Goal: Transaction & Acquisition: Subscribe to service/newsletter

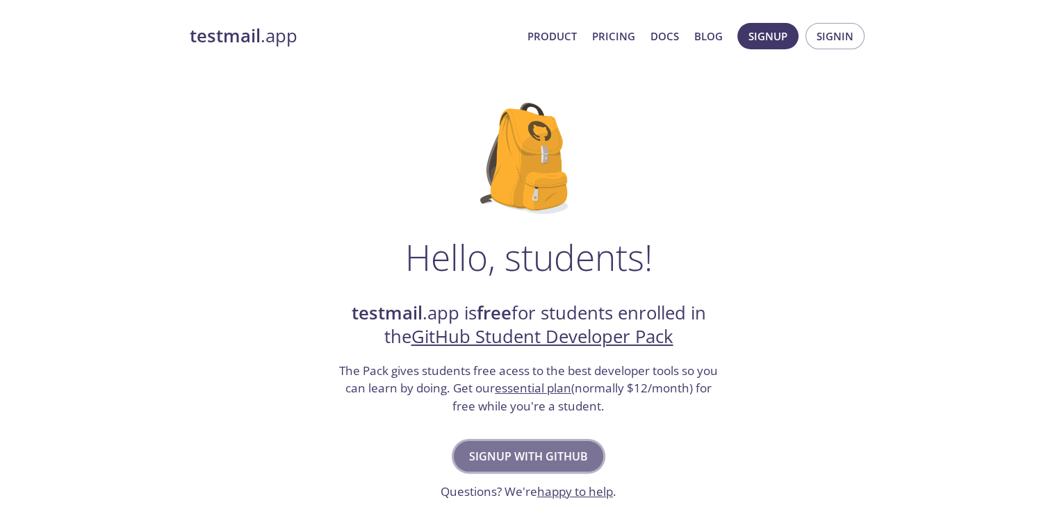
click at [487, 464] on span "Signup with GitHub" at bounding box center [528, 456] width 119 height 19
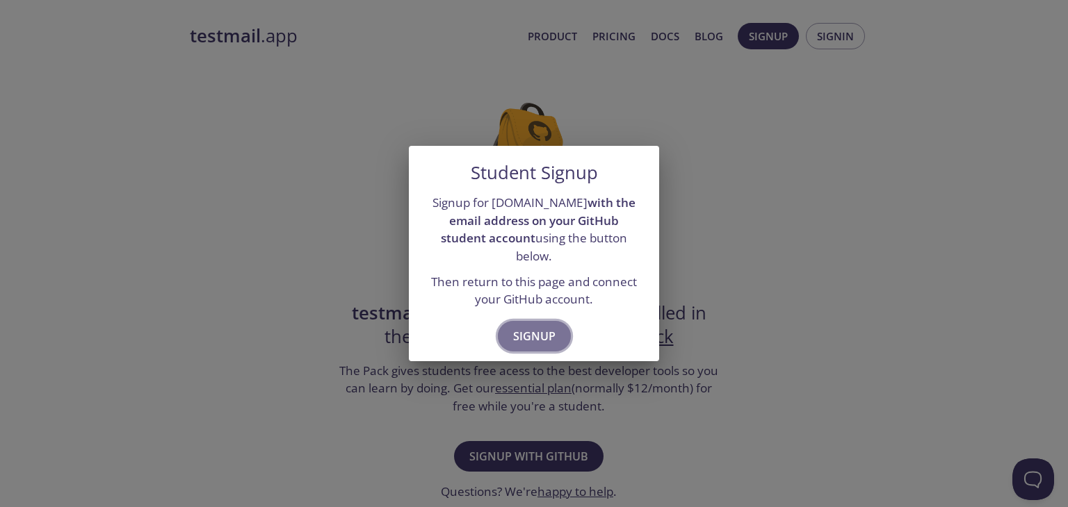
click at [556, 321] on button "Signup" at bounding box center [534, 336] width 73 height 31
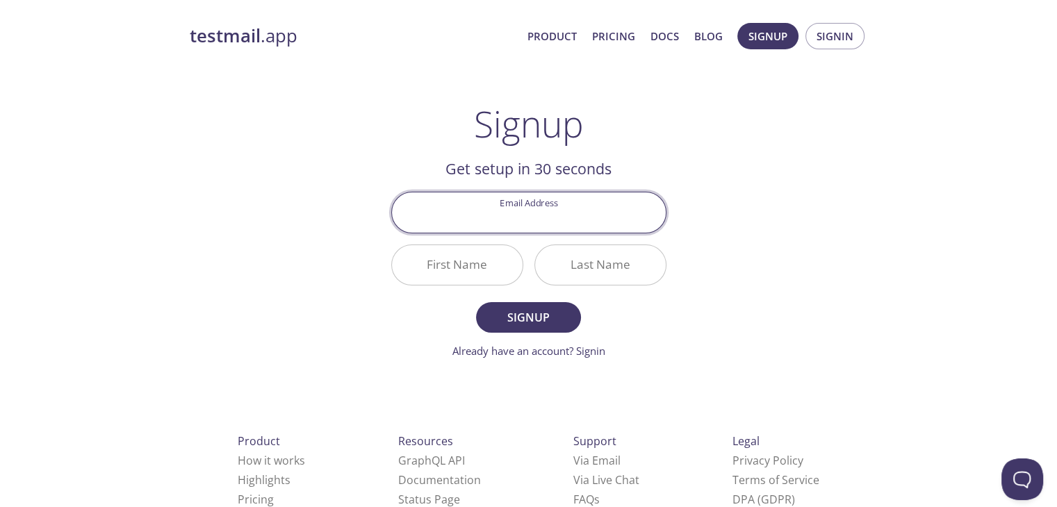
click at [523, 222] on input "Email Address" at bounding box center [529, 213] width 274 height 40
click at [427, 202] on input "Email Address" at bounding box center [529, 213] width 274 height 40
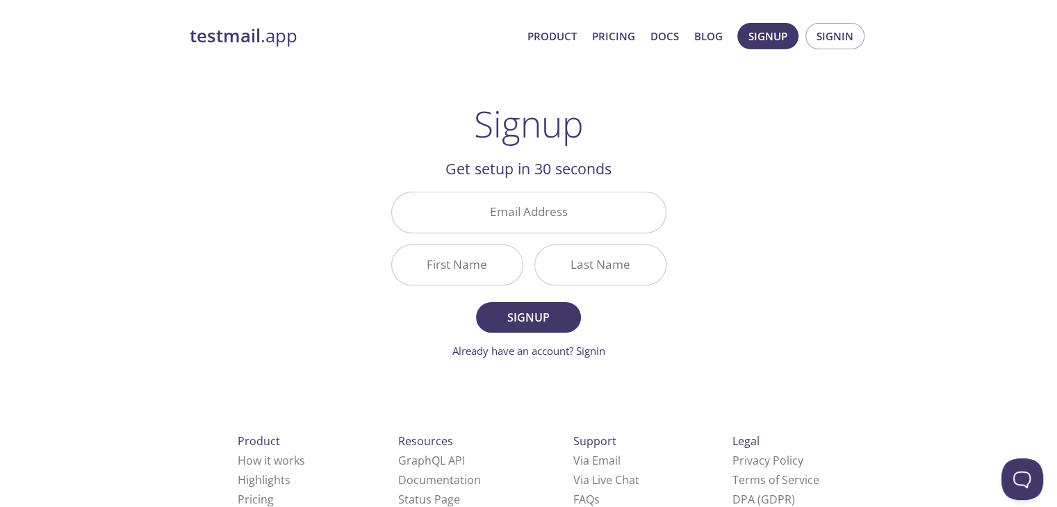
click at [354, 313] on div "testmail .app Product Pricing Docs Blog Signup Signin Signup Get setup in 30 se…" at bounding box center [529, 333] width 712 height 638
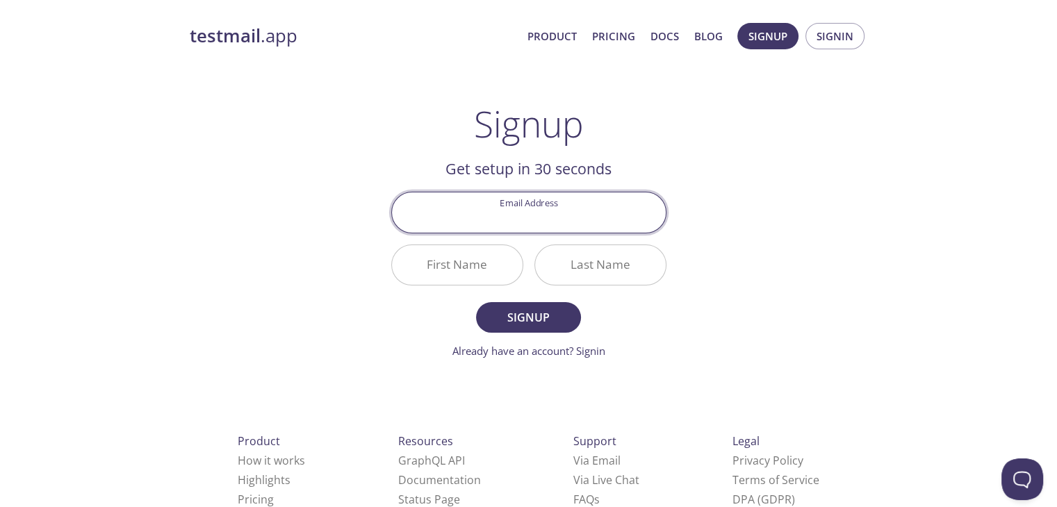
click at [490, 217] on input "Email Address" at bounding box center [529, 213] width 274 height 40
type input "[EMAIL_ADDRESS][DOMAIN_NAME]"
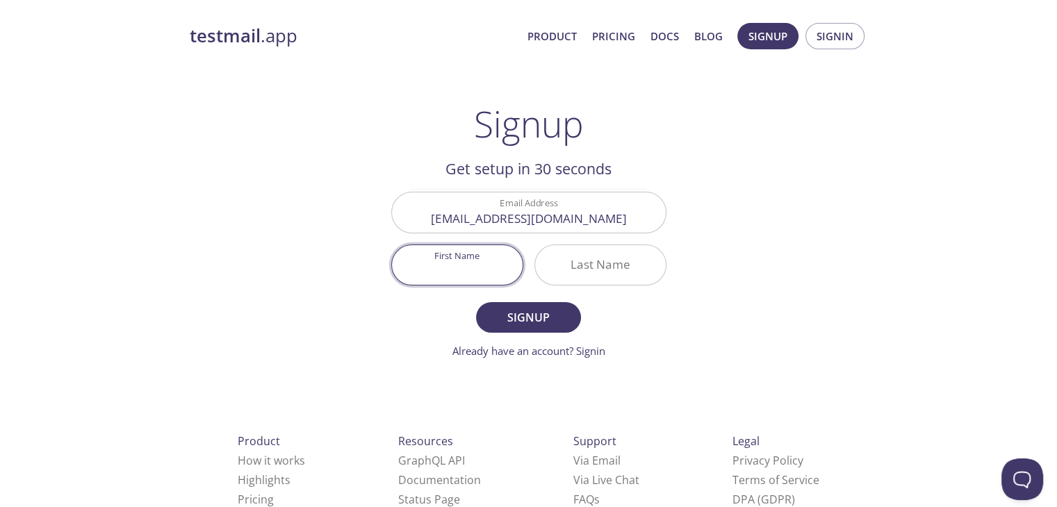
click at [482, 268] on input "First Name" at bounding box center [457, 265] width 131 height 40
type input "[PERSON_NAME]"
click at [569, 270] on input "Last Name" at bounding box center [600, 265] width 131 height 40
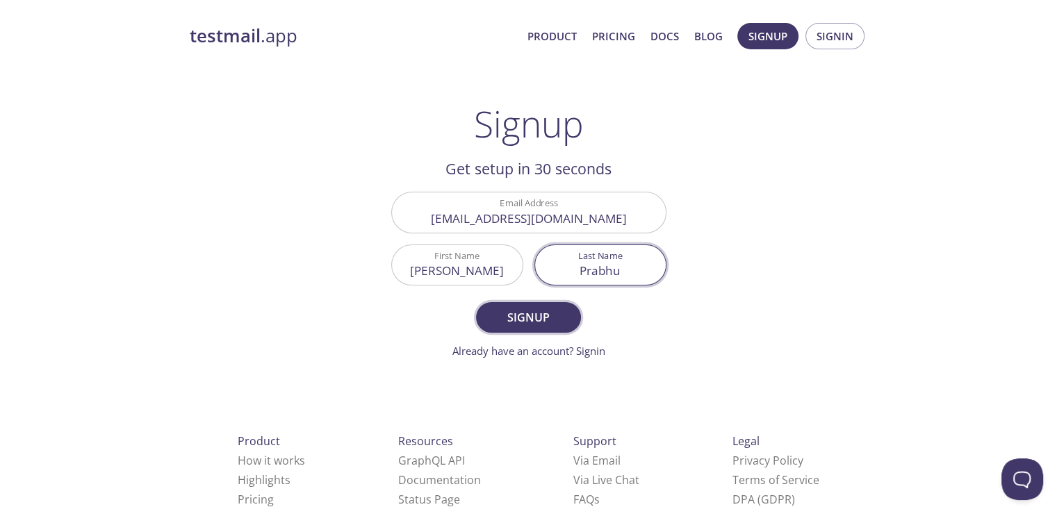
type input "Prabhu"
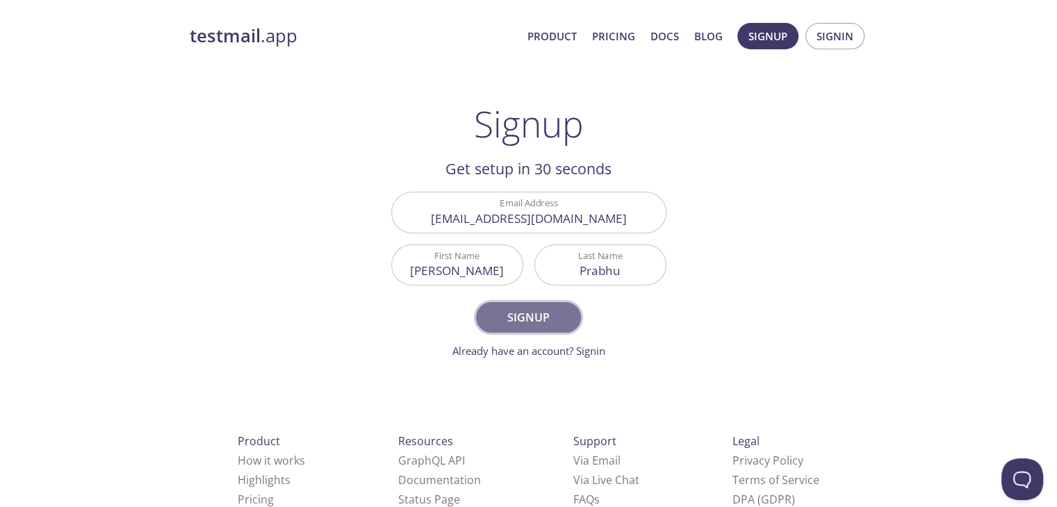
click at [546, 317] on span "Signup" at bounding box center [528, 317] width 74 height 19
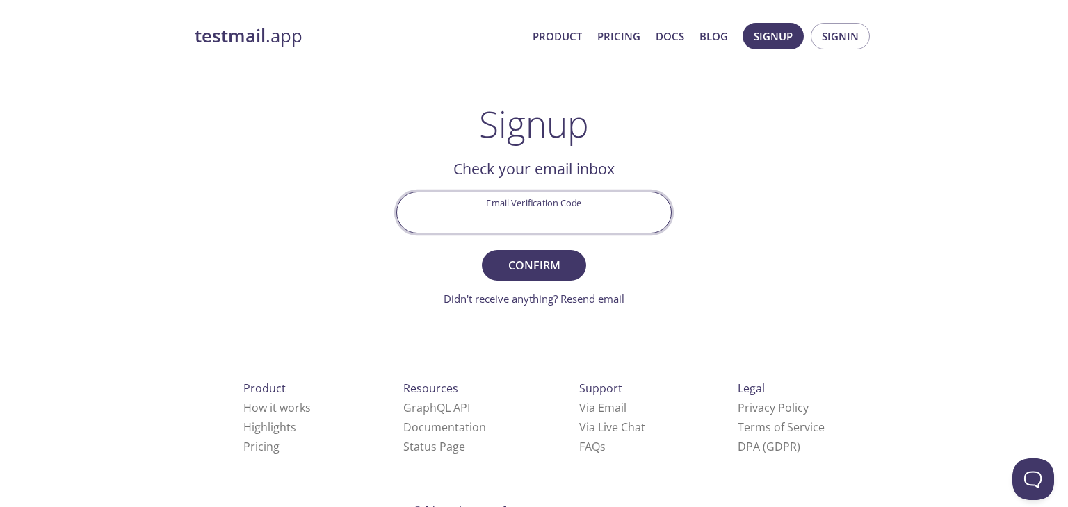
click at [505, 223] on input "Email Verification Code" at bounding box center [534, 213] width 274 height 40
type input "37P3RXY"
click at [482, 250] on button "Confirm" at bounding box center [534, 265] width 104 height 31
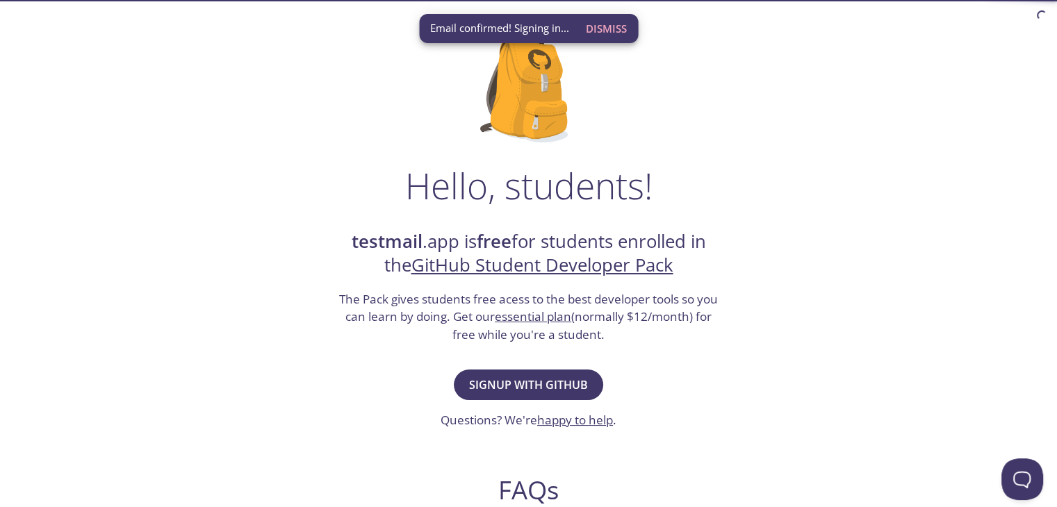
scroll to position [101, 0]
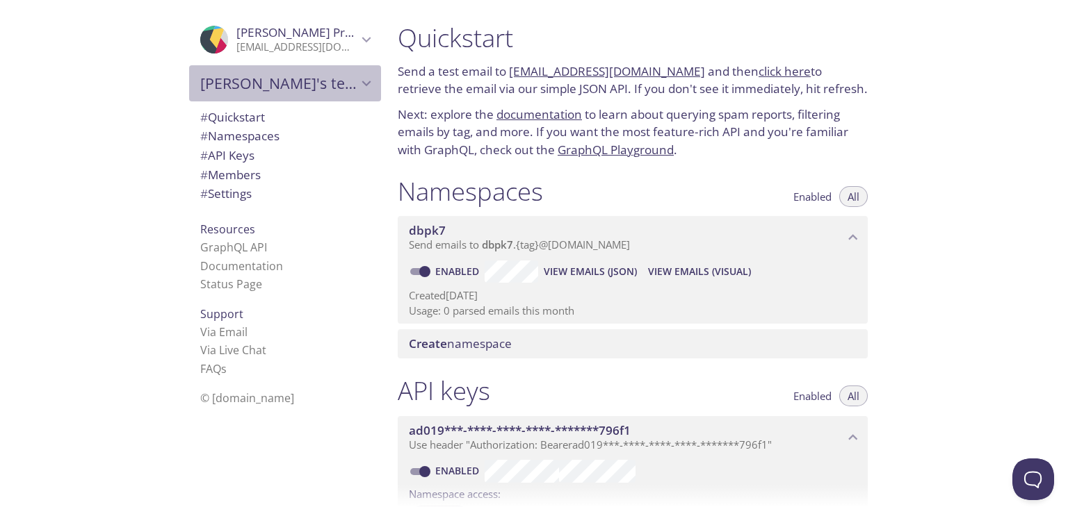
click at [341, 84] on span "[PERSON_NAME]'s team" at bounding box center [278, 83] width 157 height 19
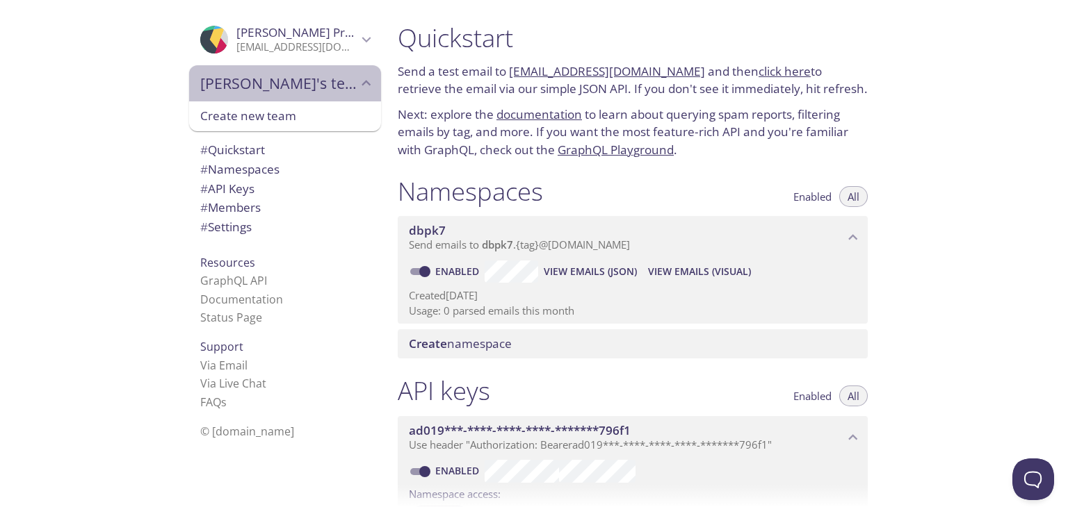
click at [341, 84] on span "[PERSON_NAME]'s team" at bounding box center [278, 83] width 157 height 19
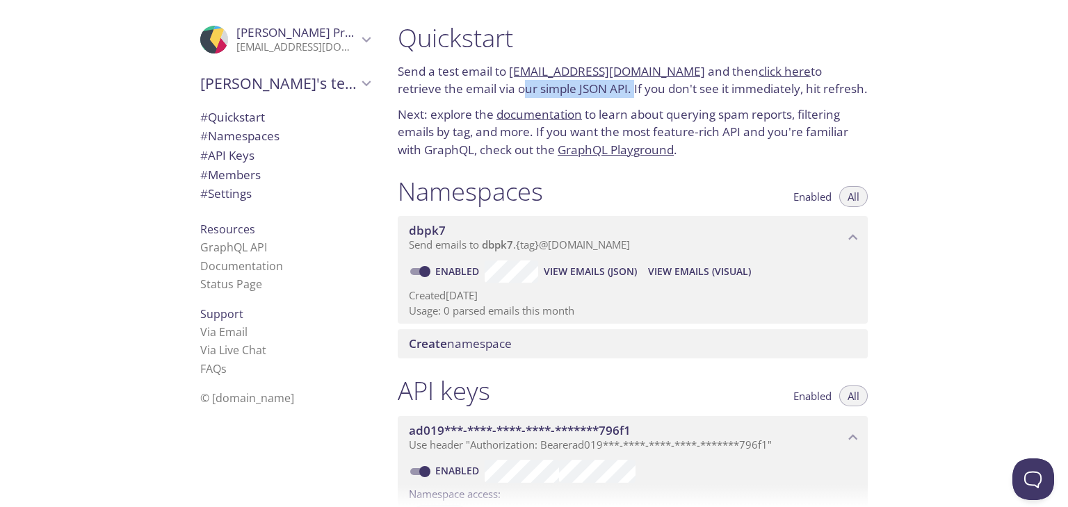
drag, startPoint x: 470, startPoint y: 87, endPoint x: 587, endPoint y: 89, distance: 116.8
click at [587, 89] on p "Send a test email to dbpk7.test@inbox.testmail.app and then click here to retri…" at bounding box center [633, 80] width 470 height 35
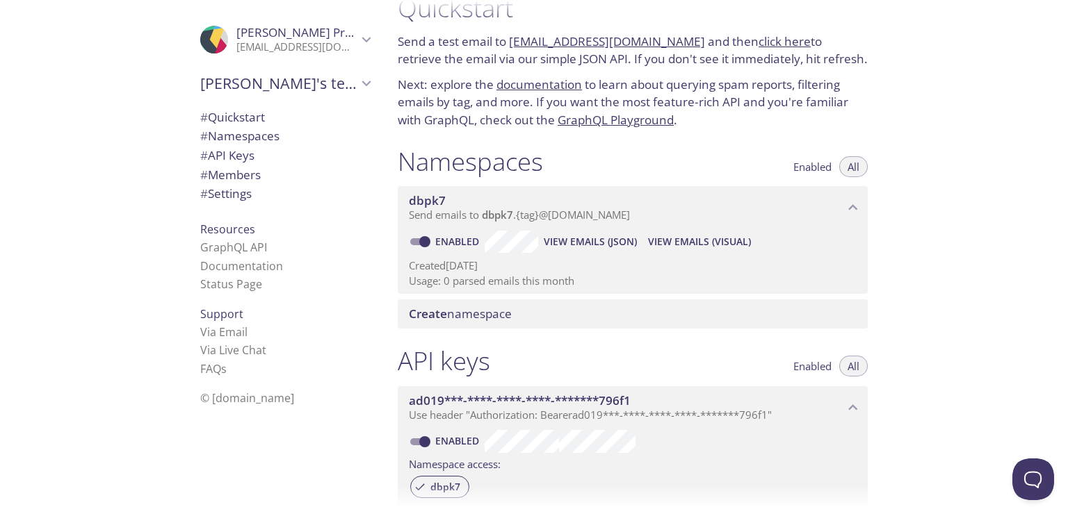
scroll to position [36, 0]
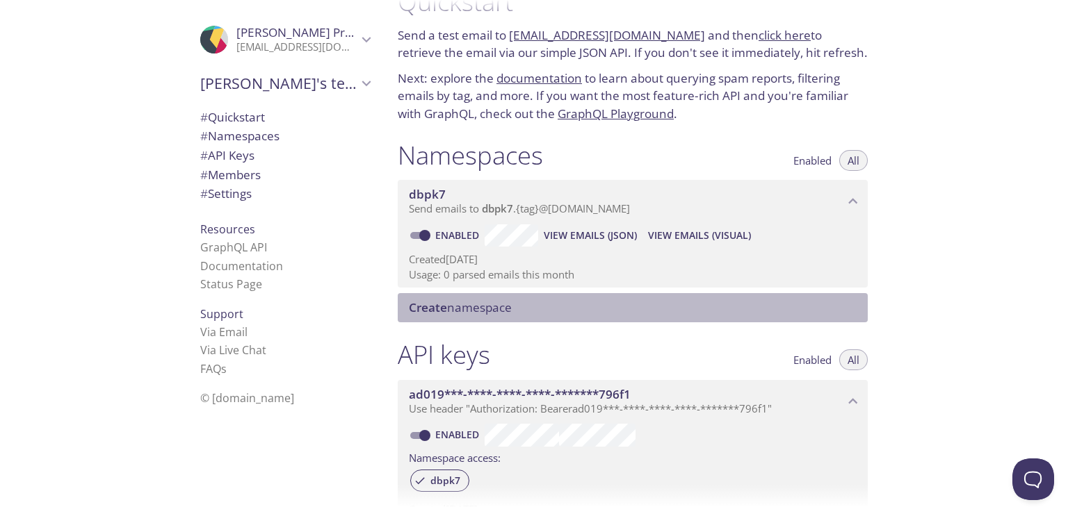
click at [523, 309] on span "Create namespace" at bounding box center [635, 307] width 453 height 15
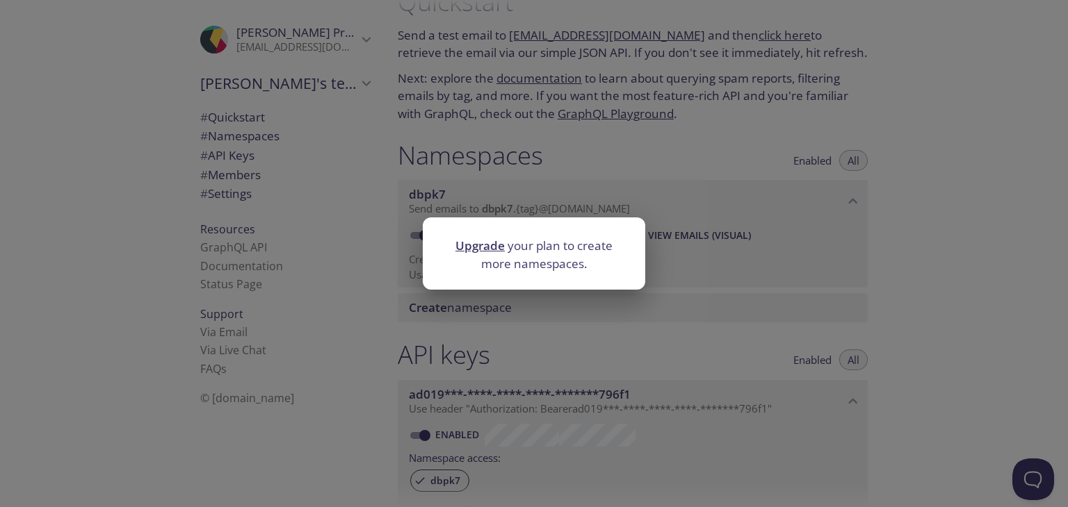
click at [712, 299] on div "Upgrade your plan to create more namespaces." at bounding box center [534, 253] width 1068 height 507
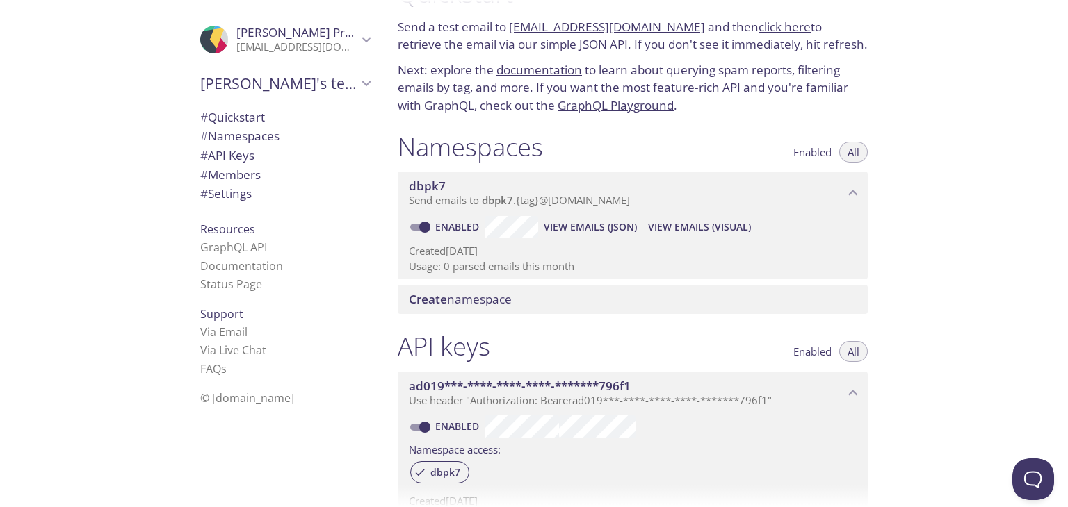
scroll to position [55, 0]
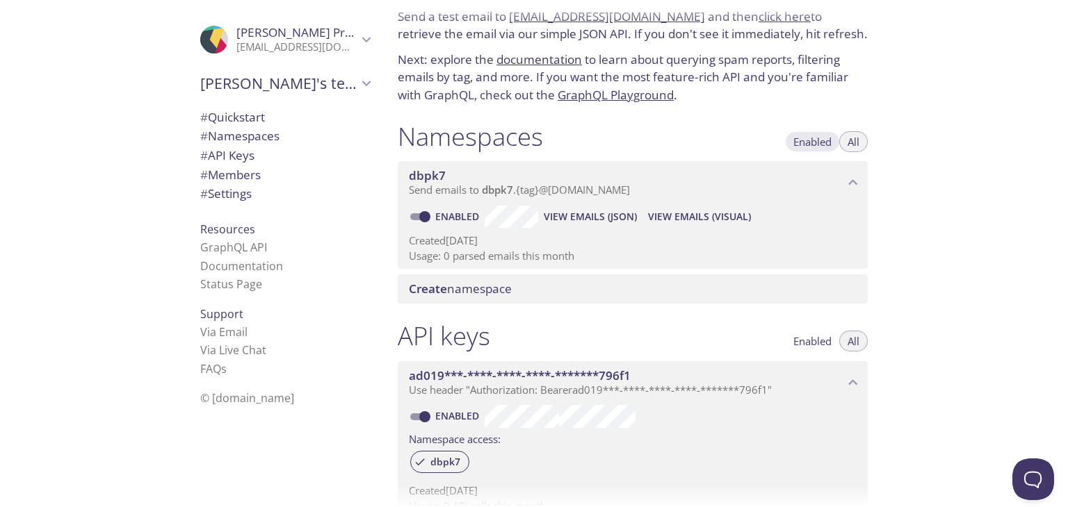
click at [822, 142] on span "Enabled" at bounding box center [812, 142] width 38 height 0
click at [427, 218] on input "Enabled" at bounding box center [425, 217] width 50 height 17
checkbox input "false"
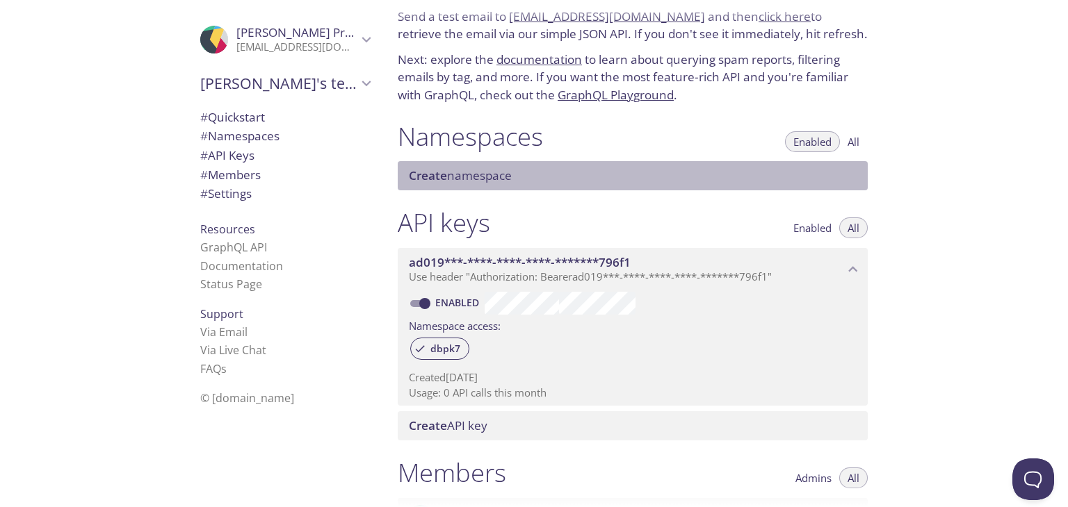
click at [481, 179] on span "Create namespace" at bounding box center [460, 176] width 103 height 16
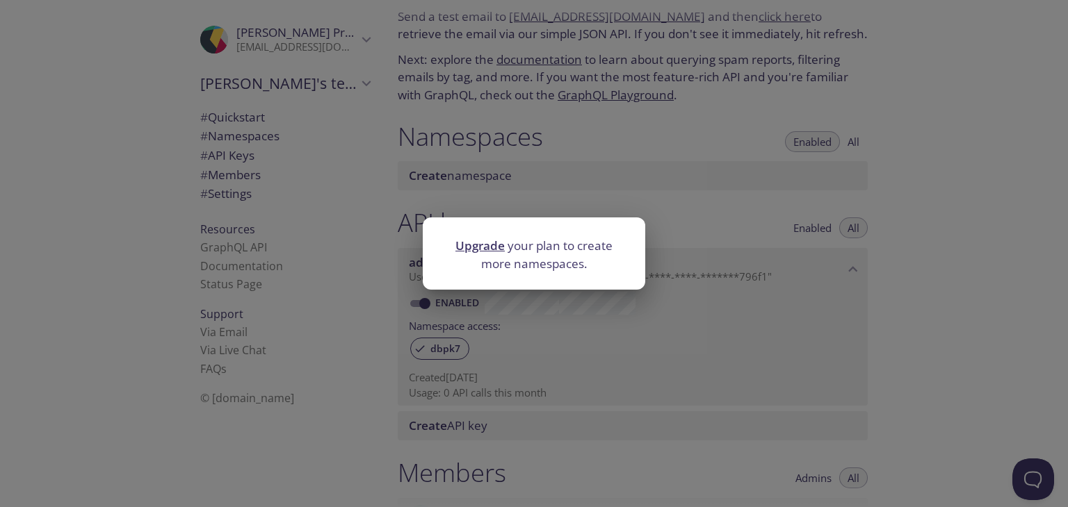
click at [725, 183] on div "Upgrade your plan to create more namespaces." at bounding box center [534, 253] width 1068 height 507
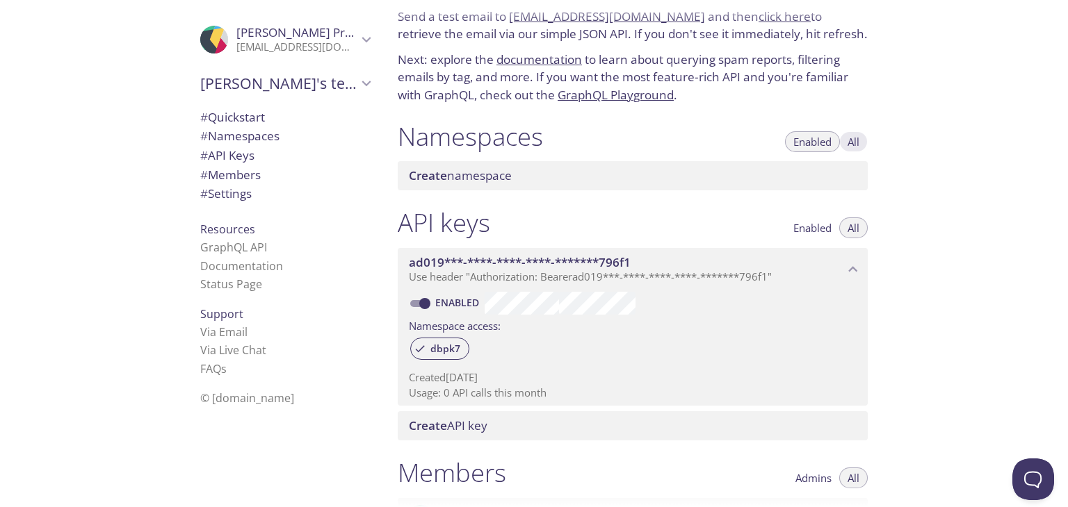
click at [851, 142] on span "All" at bounding box center [853, 142] width 12 height 0
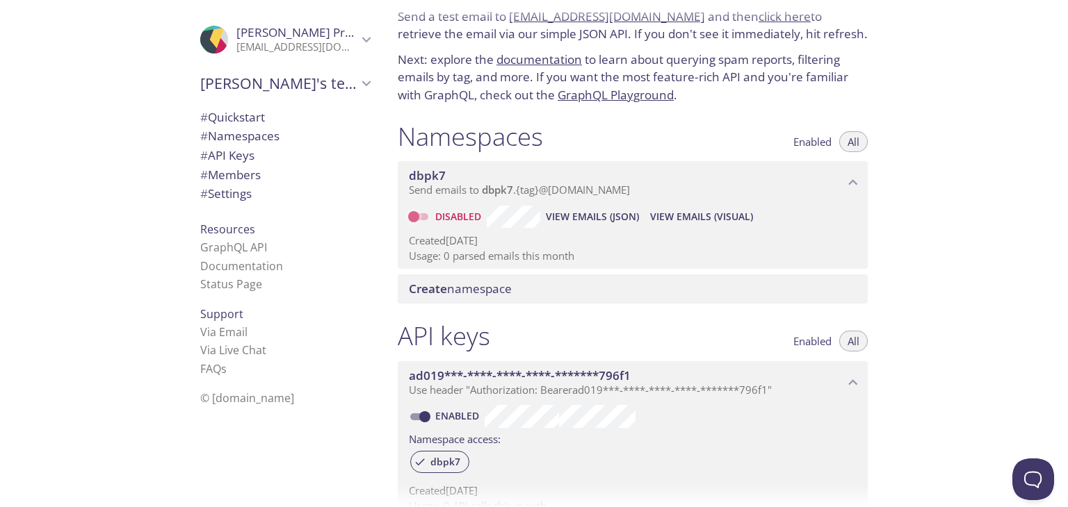
click at [425, 212] on input "Disabled" at bounding box center [414, 217] width 50 height 17
checkbox input "true"
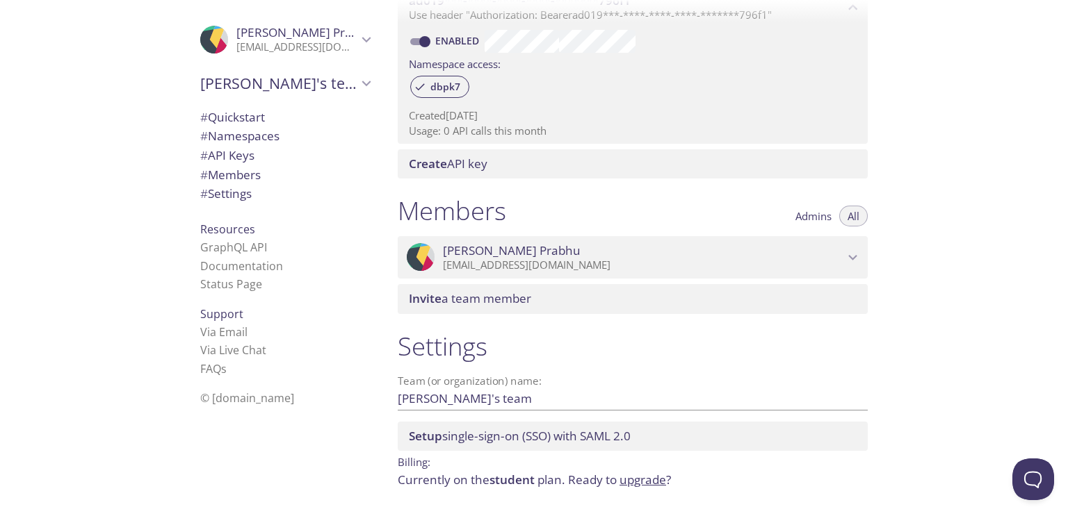
scroll to position [481, 0]
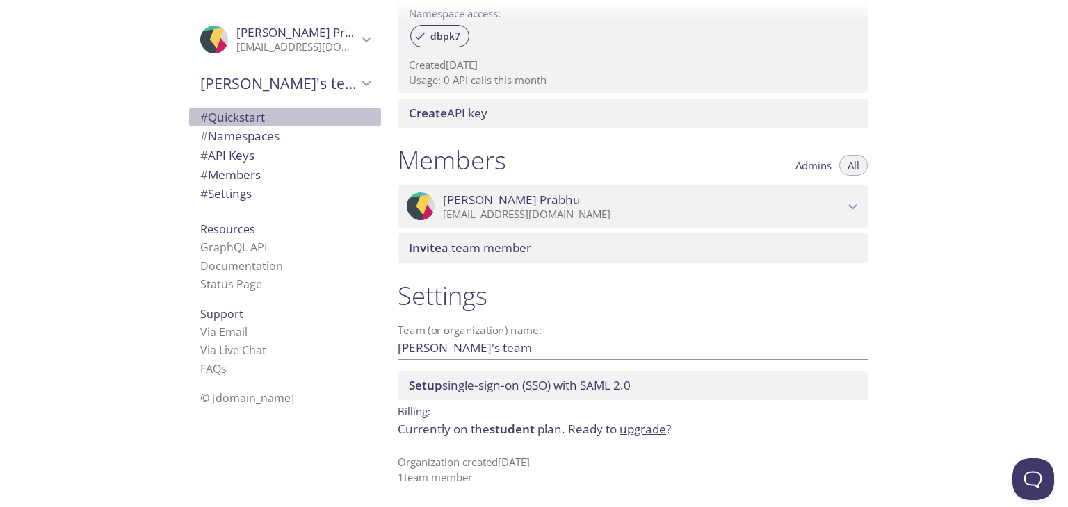
click at [331, 120] on span "# Quickstart" at bounding box center [285, 117] width 170 height 18
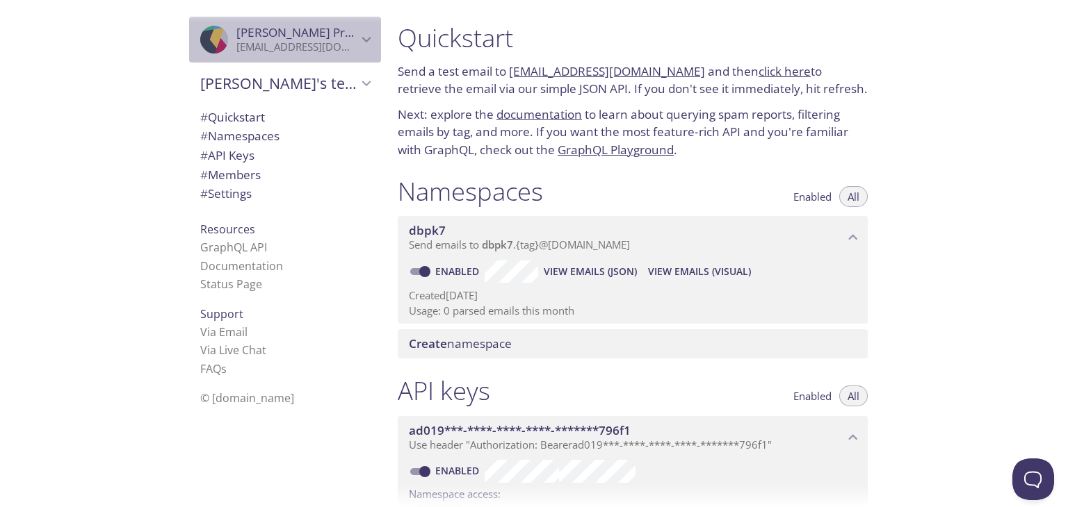
click at [359, 42] on icon "Karthik Prabhu" at bounding box center [366, 40] width 18 height 18
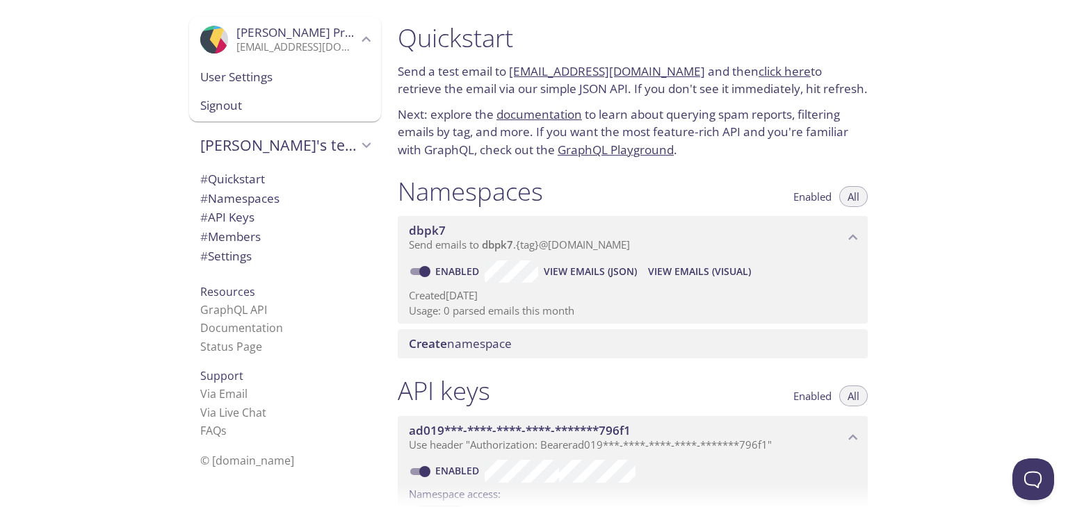
click at [638, 288] on p "Created 28 Aug 2025" at bounding box center [633, 295] width 448 height 15
click at [769, 72] on link "click here" at bounding box center [784, 71] width 52 height 16
click at [541, 73] on link "[EMAIL_ADDRESS][DOMAIN_NAME]" at bounding box center [607, 71] width 196 height 16
